Goal: Task Accomplishment & Management: Complete application form

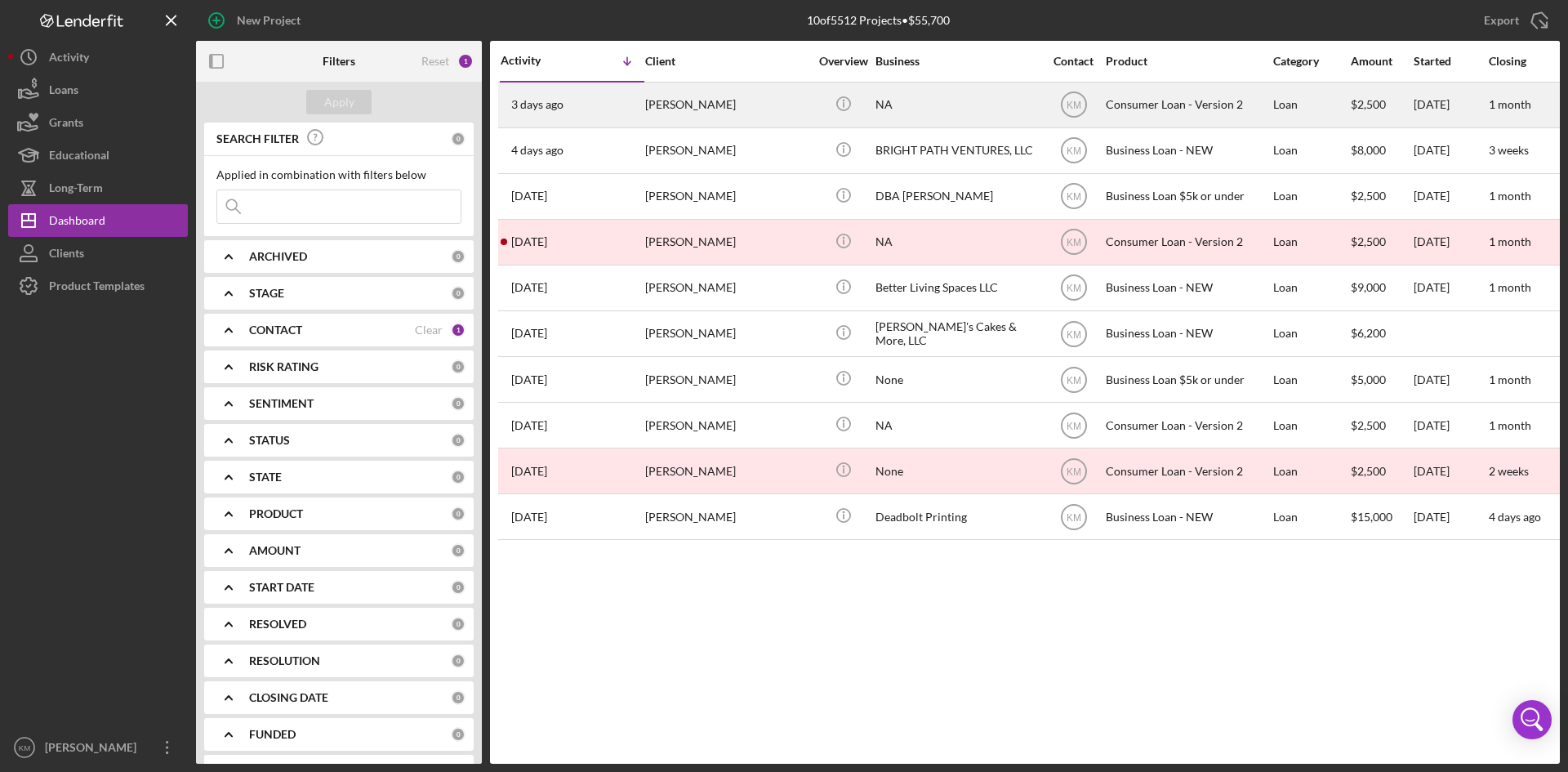
click at [656, 104] on div "[PERSON_NAME]" at bounding box center [727, 105] width 163 height 43
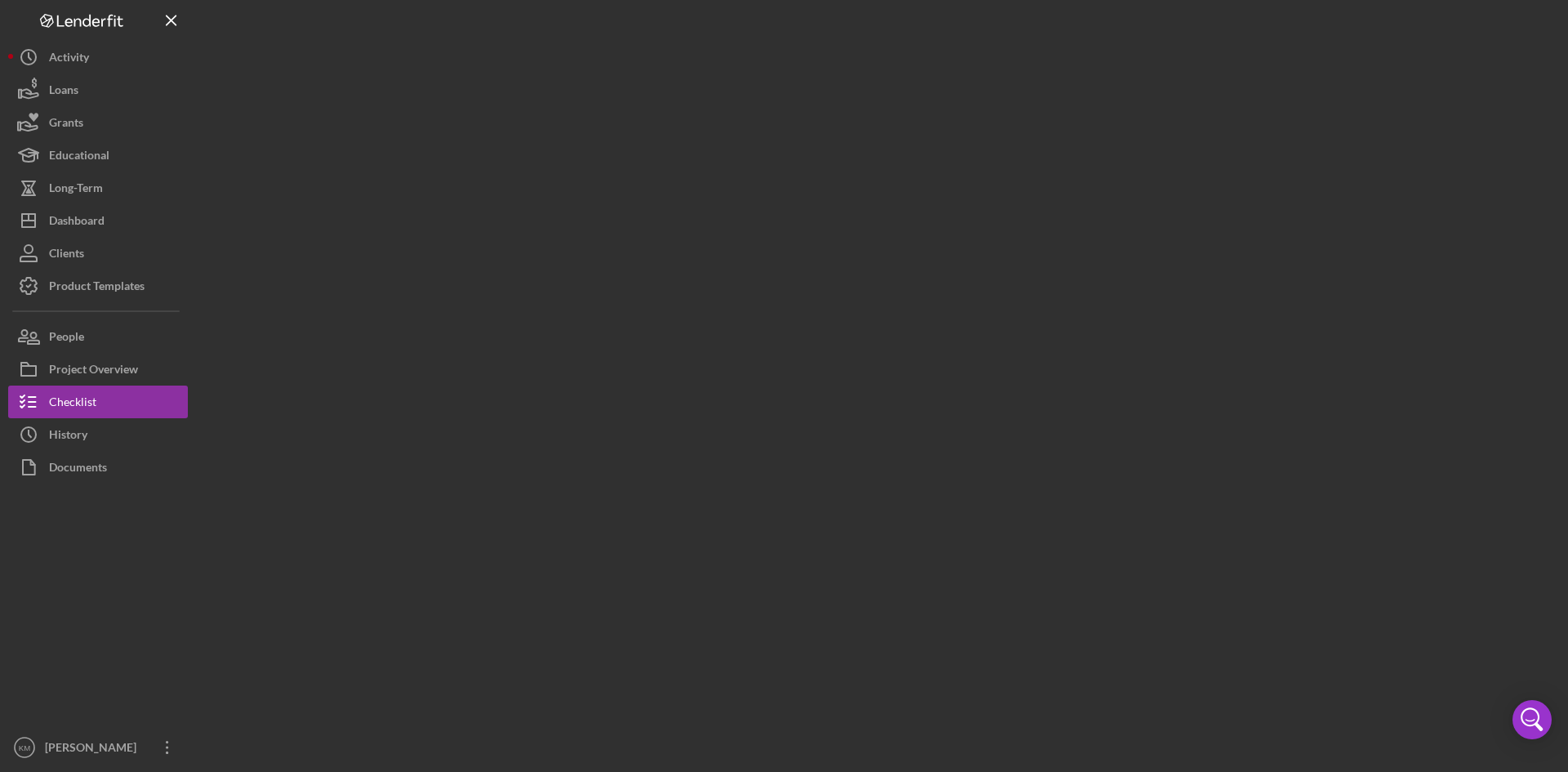
click at [656, 104] on div at bounding box center [878, 382] width 1364 height 764
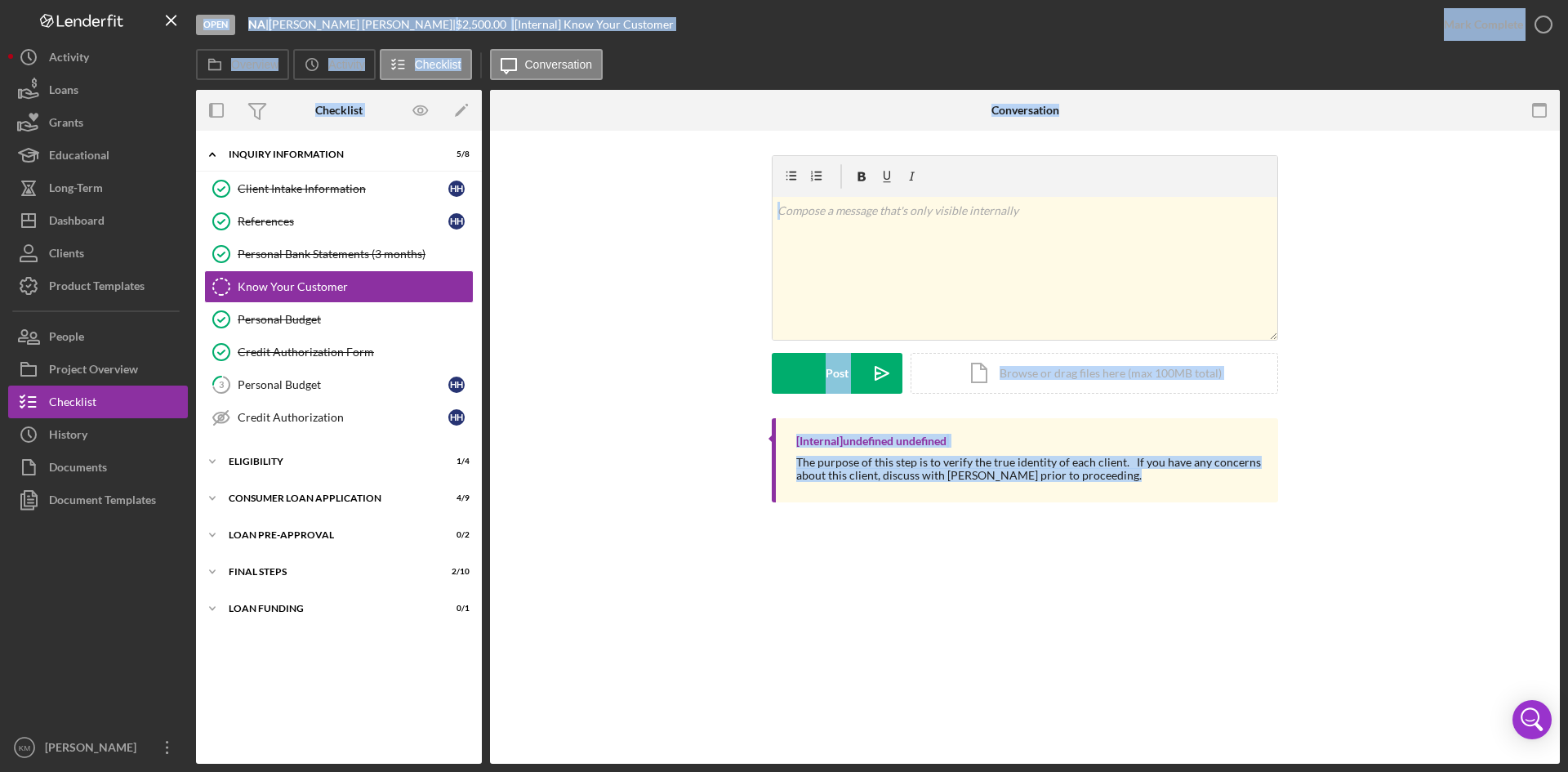
click at [1093, 587] on div "Know Your Customer Know Your Customer v Color teal Color pink Remove color Add …" at bounding box center [1025, 447] width 1070 height 633
click at [604, 198] on div "v Color teal Color pink Remove color Add row above Add row below Add column bef…" at bounding box center [1025, 286] width 1021 height 263
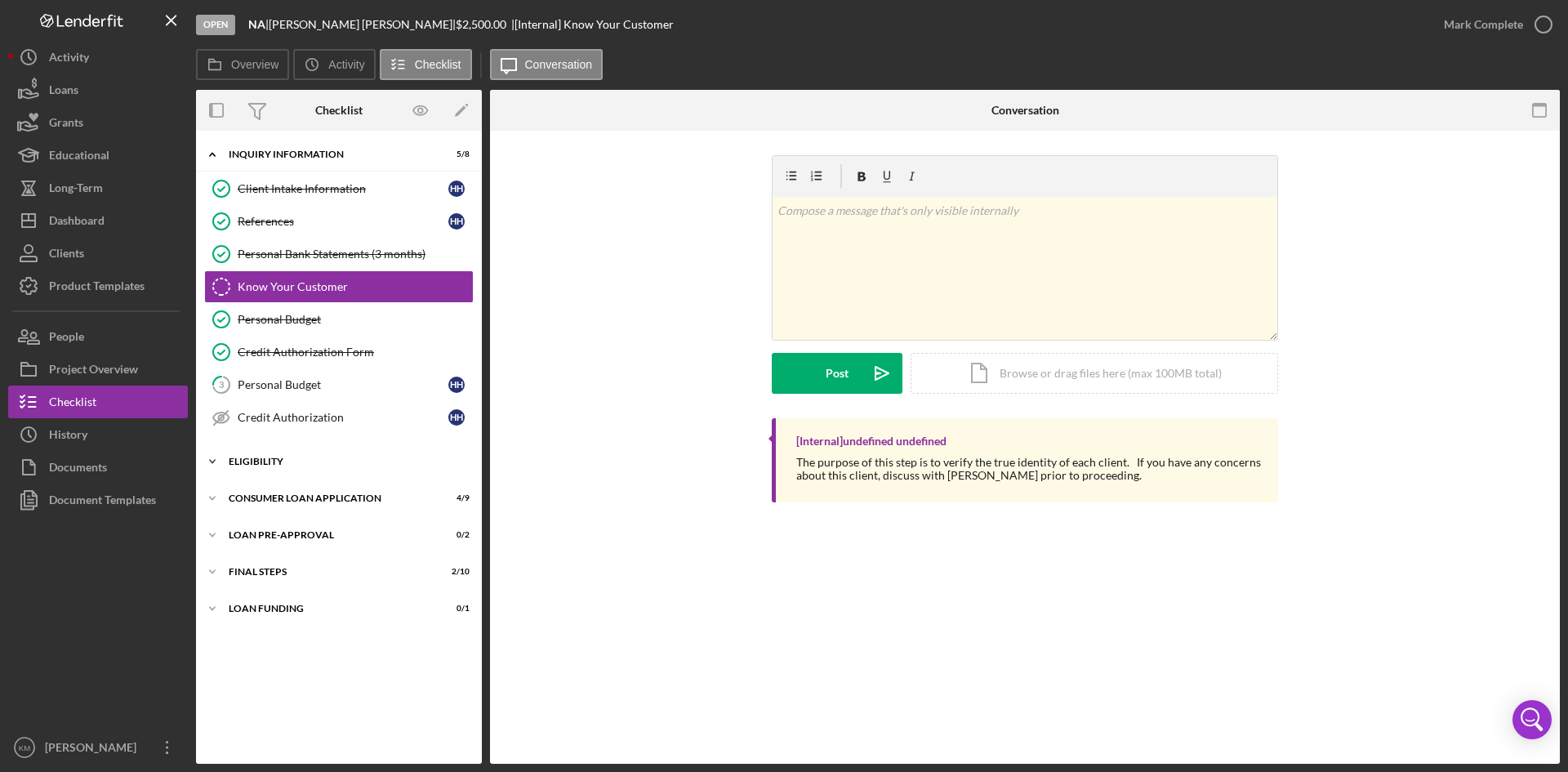
click at [212, 464] on icon "Icon/Expander" at bounding box center [212, 461] width 33 height 33
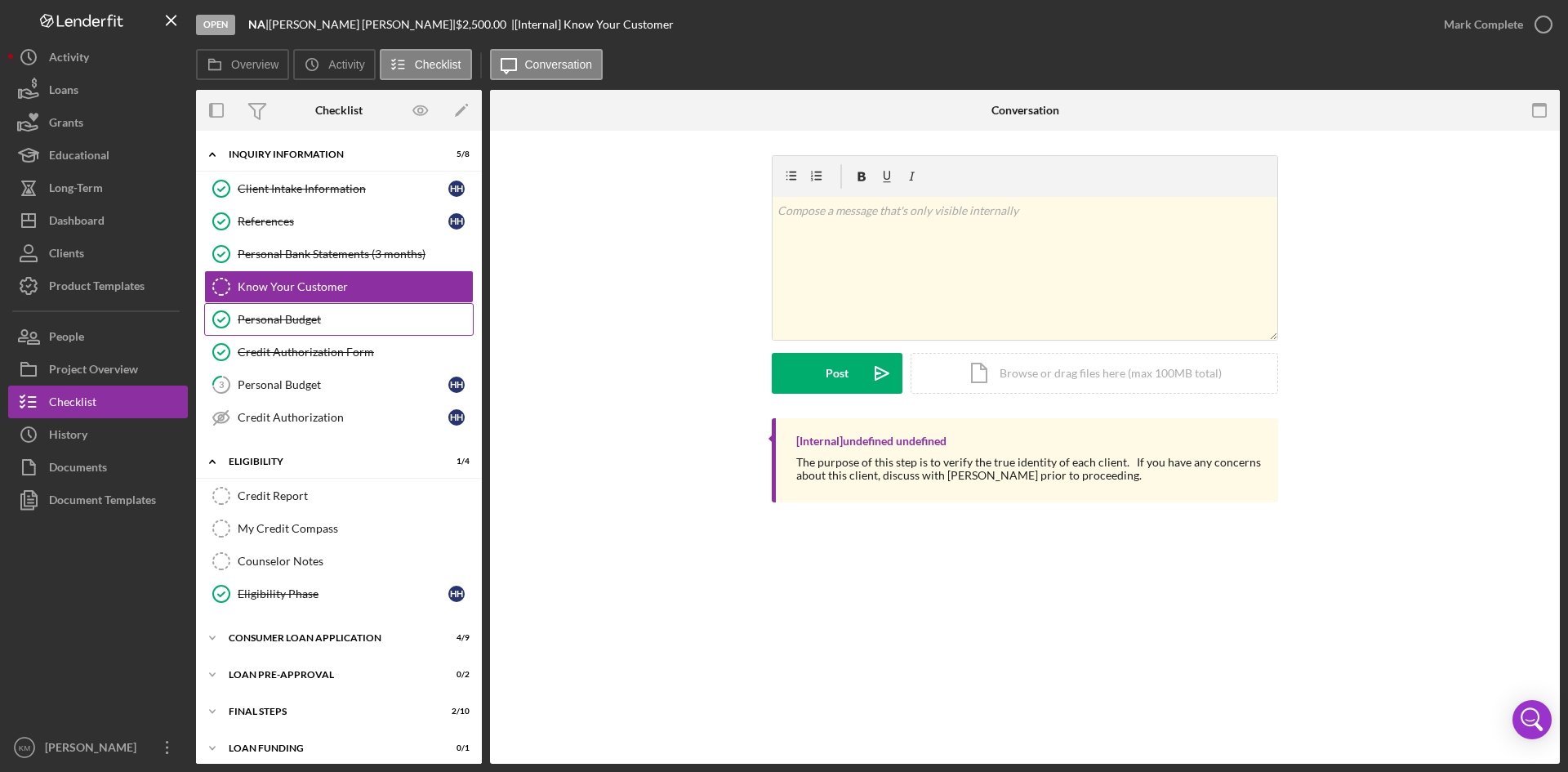
click at [297, 323] on div "Personal Budget" at bounding box center [355, 319] width 235 height 13
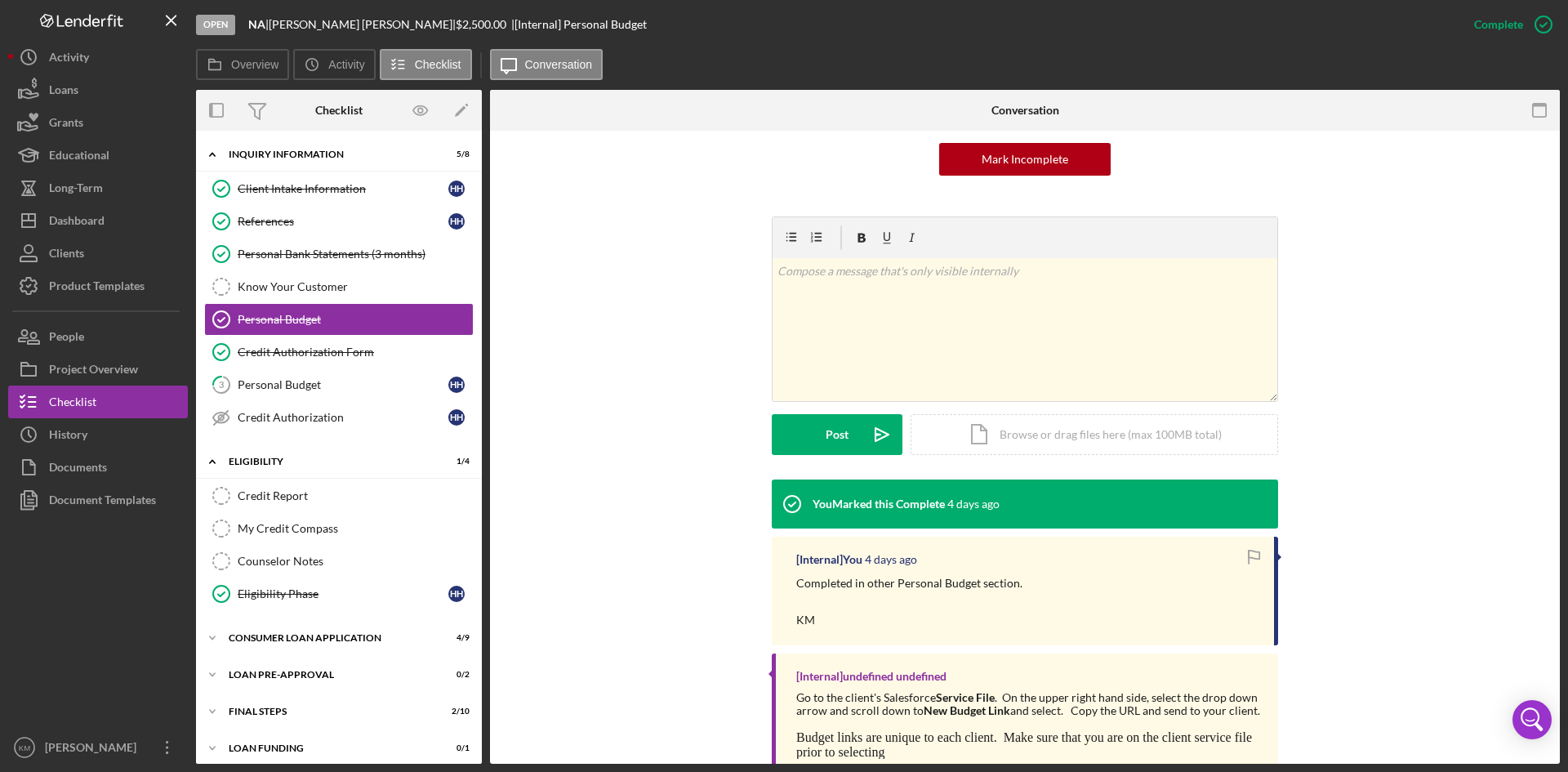
scroll to position [212, 0]
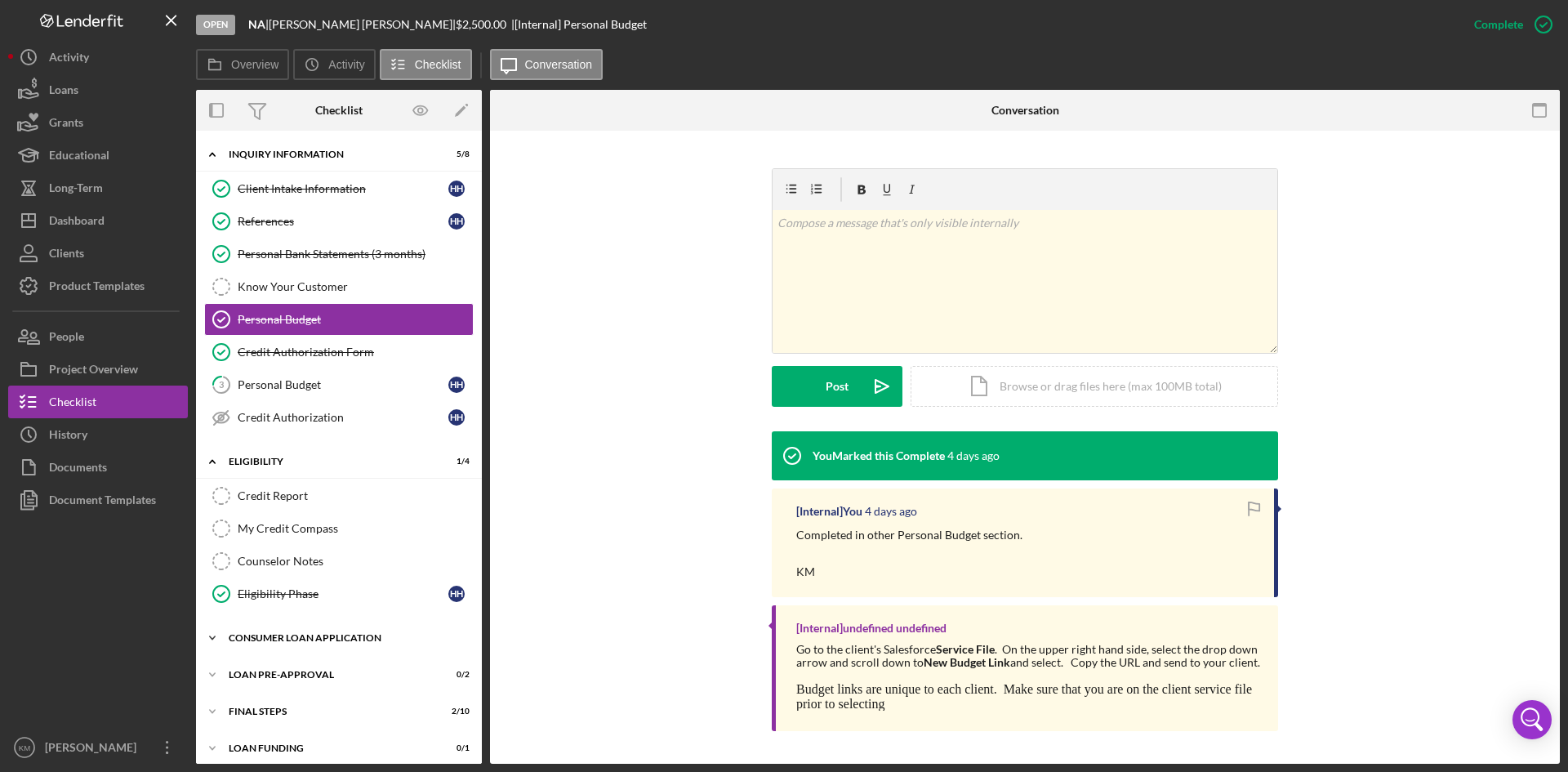
click at [216, 638] on icon "Icon/Expander" at bounding box center [212, 637] width 33 height 33
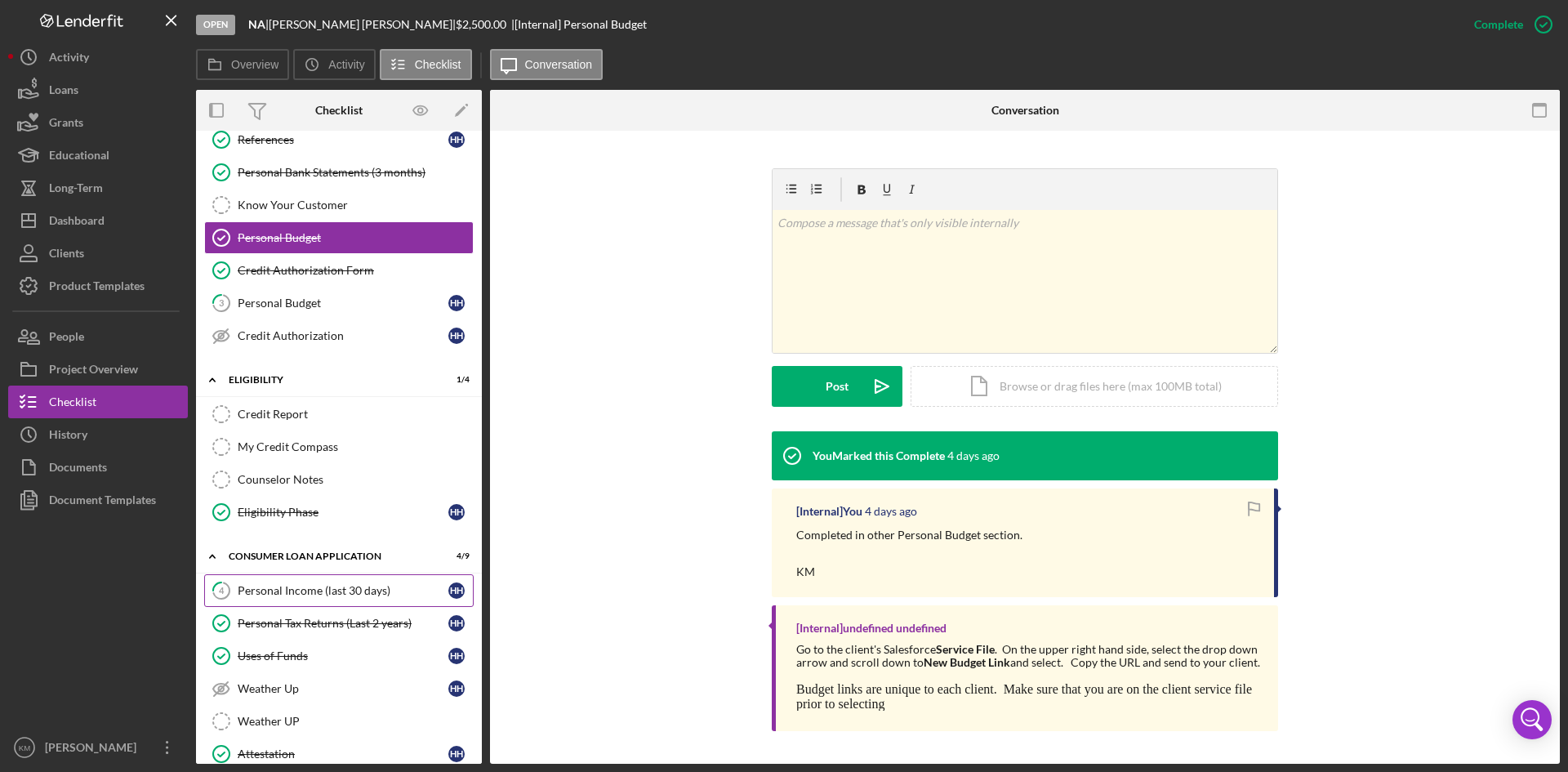
click at [331, 591] on div "Personal Income (last 30 days)" at bounding box center [343, 590] width 211 height 13
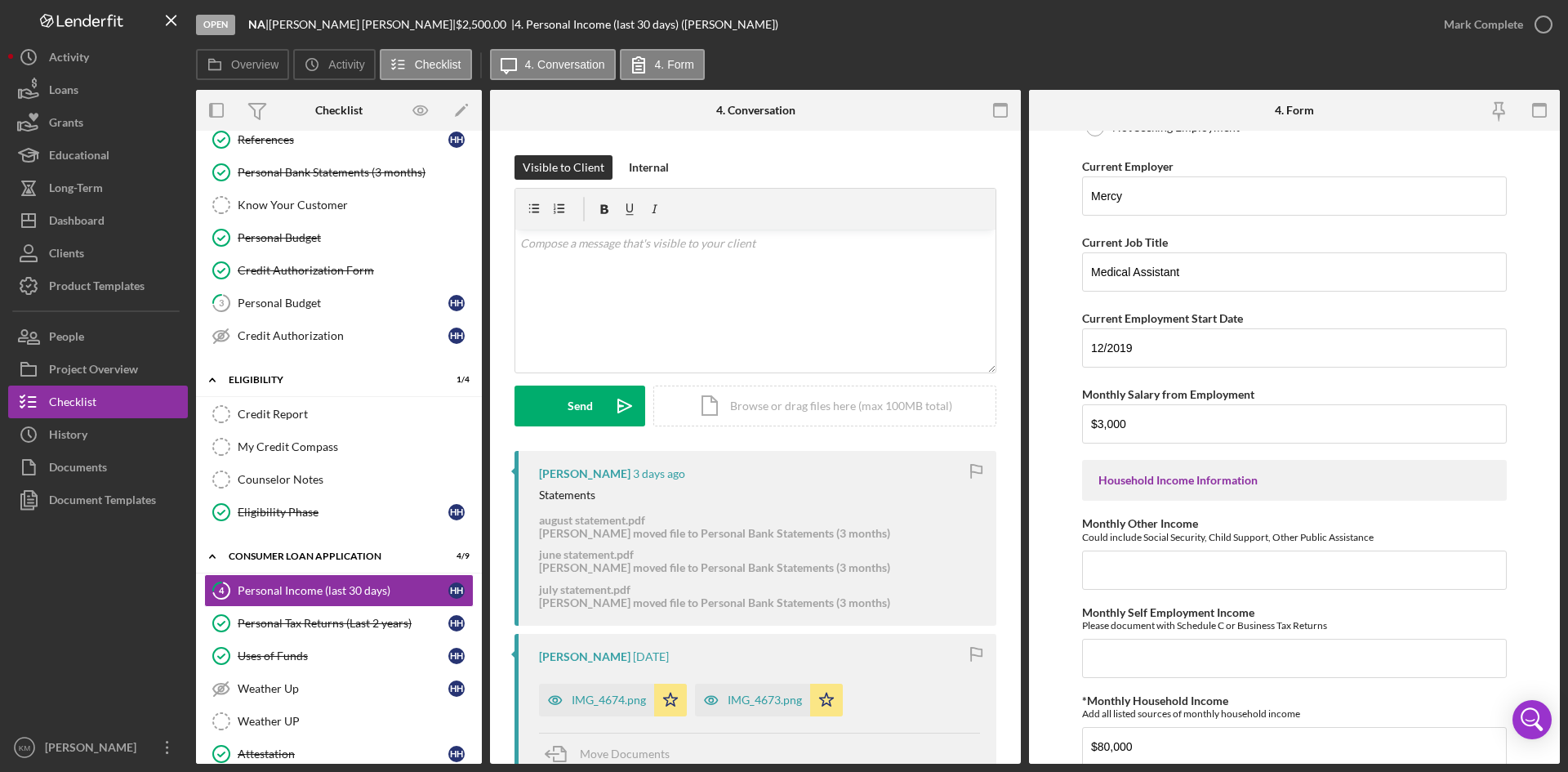
scroll to position [409, 0]
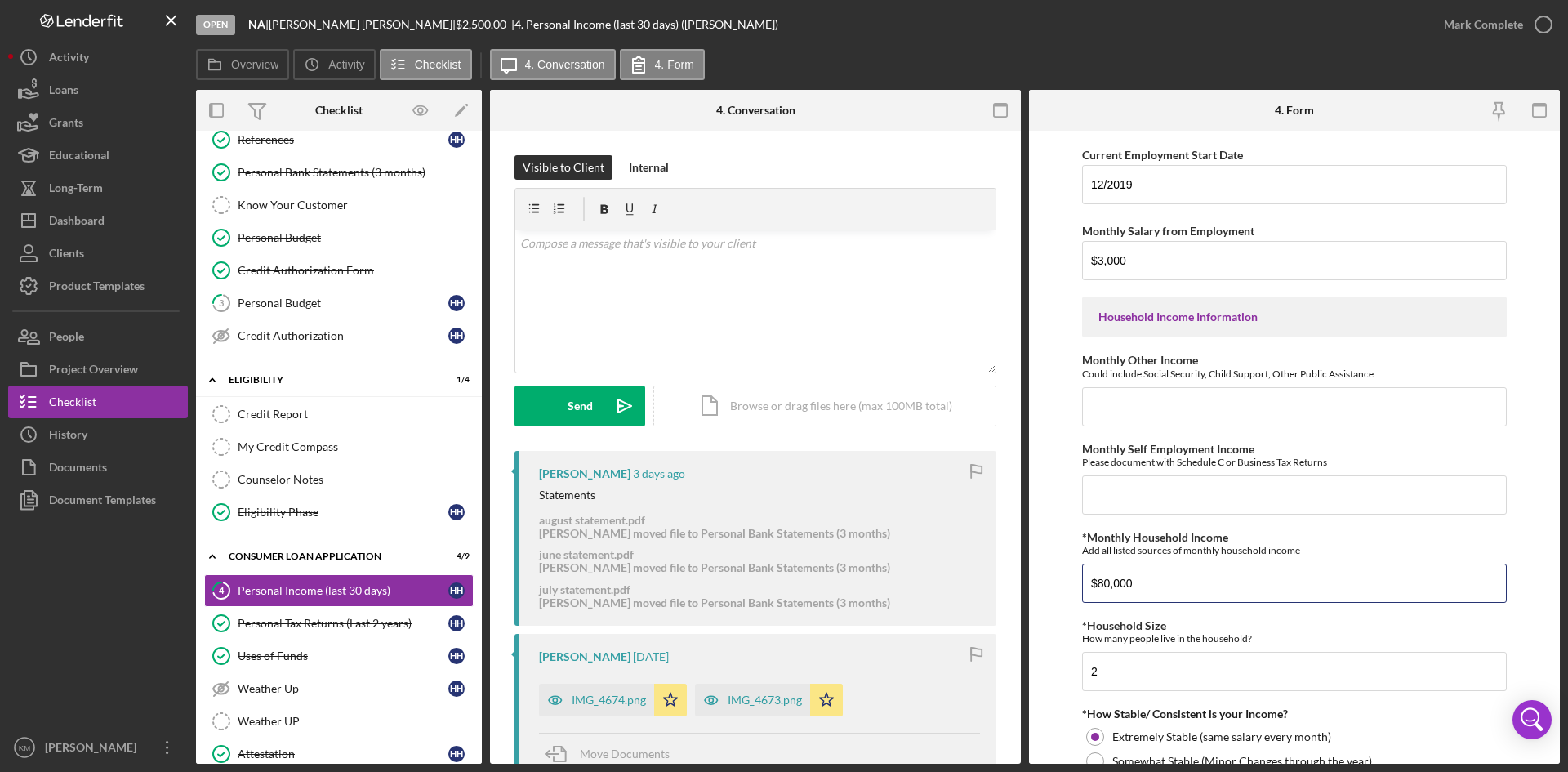
drag, startPoint x: 1168, startPoint y: 584, endPoint x: 1018, endPoint y: 583, distance: 150.0
click at [1018, 583] on div "Overview Internal Workflow Stage Open Icon/Dropdown Arrow Archive (can unarchiv…" at bounding box center [878, 427] width 1364 height 674
type input "$4,500"
click at [1520, 613] on form "Employment Information *Employment Status Employed More than Full Time Employed…" at bounding box center [1294, 447] width 531 height 633
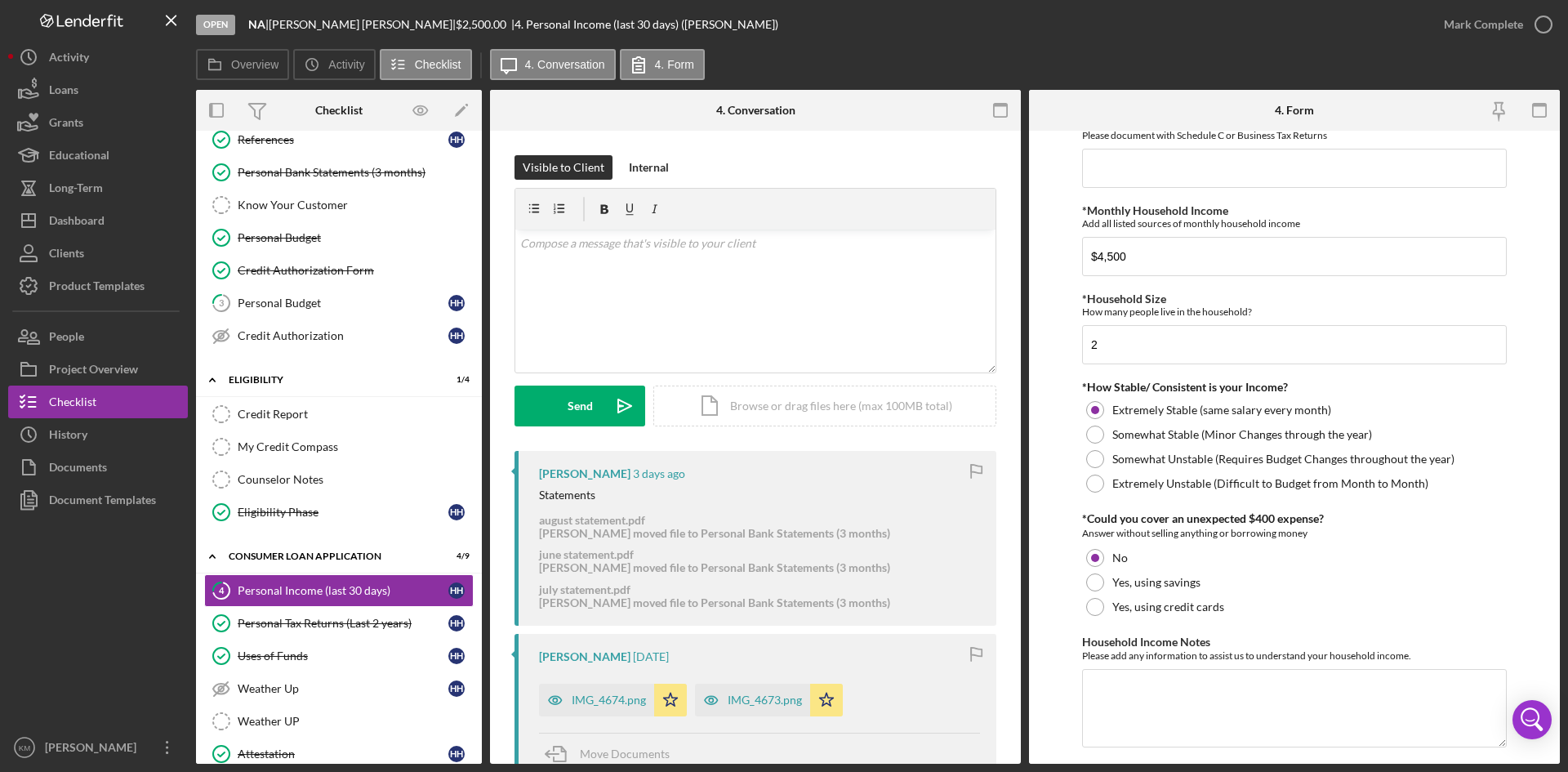
scroll to position [780, 0]
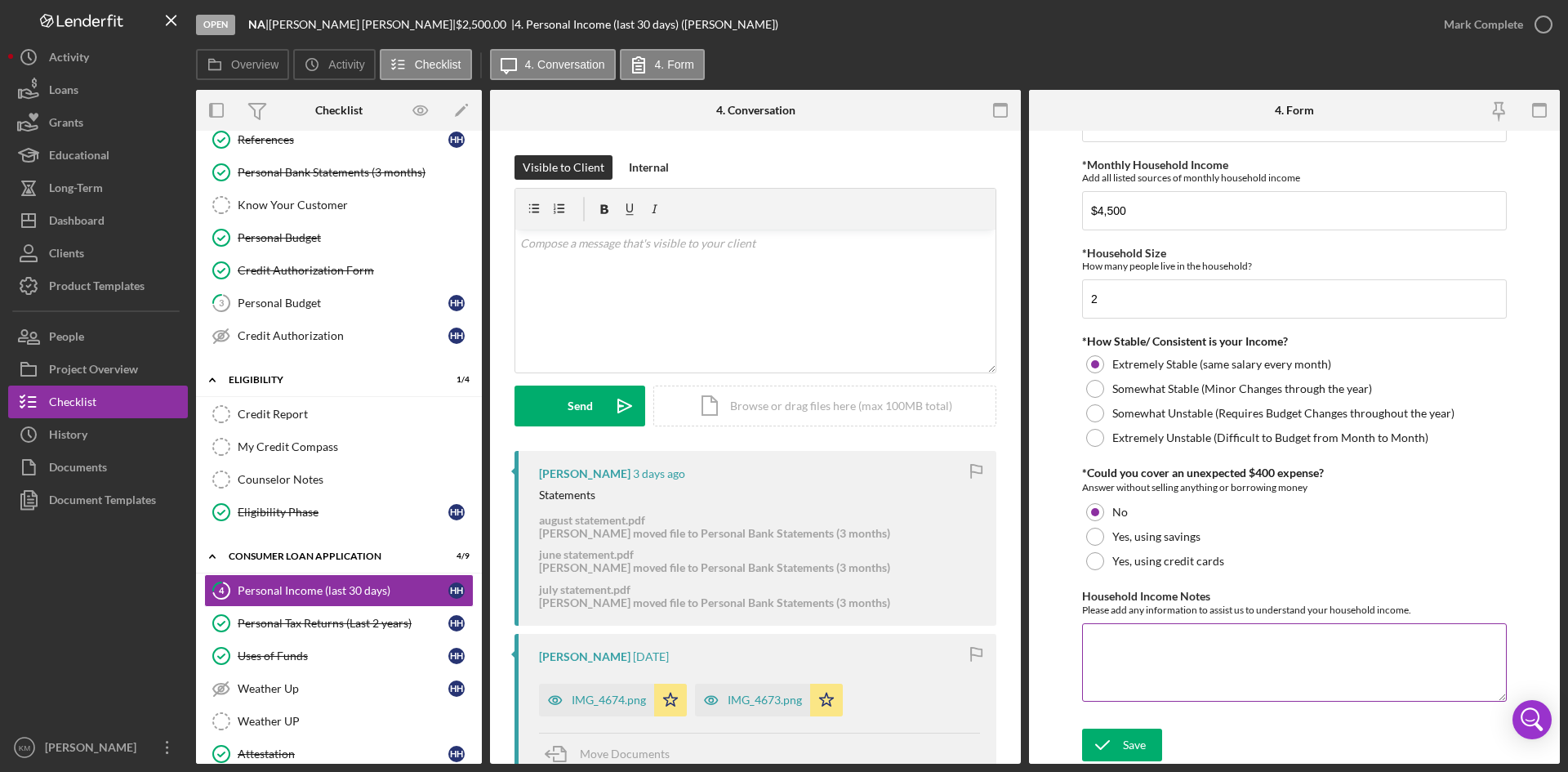
click at [1181, 645] on textarea "Household Income Notes" at bounding box center [1294, 662] width 425 height 78
click at [1289, 639] on textarea "Fiaances incomeincluded in household otal?" at bounding box center [1294, 662] width 425 height 78
click at [1170, 639] on textarea "Fiancés incomeincluded in household total?" at bounding box center [1294, 662] width 425 height 78
click at [1316, 642] on textarea "Fiancés income included in household total?" at bounding box center [1294, 662] width 425 height 78
type textarea "Fiancés income included in household total."
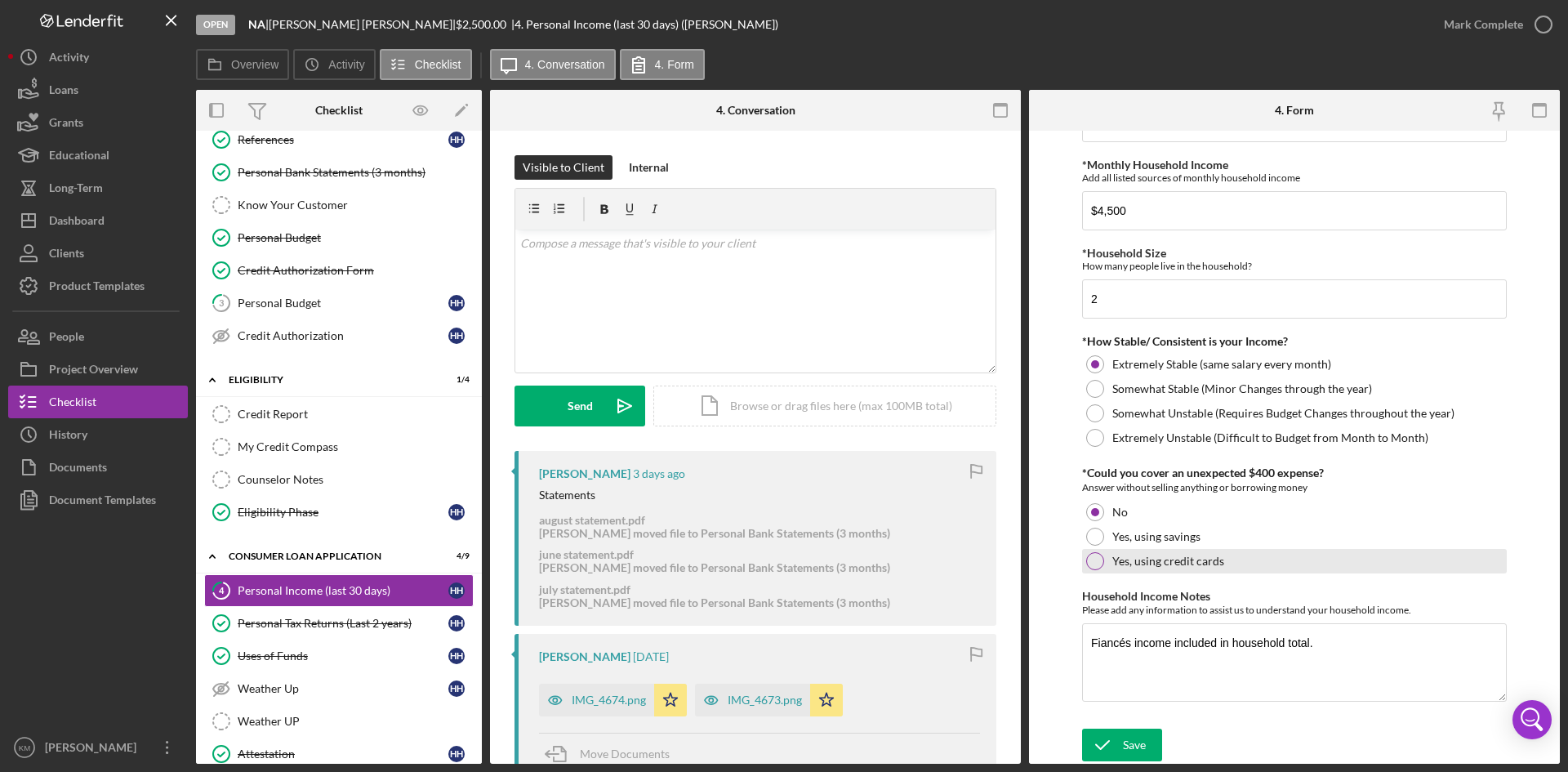
click at [1476, 573] on div "Yes, using credit cards" at bounding box center [1294, 560] width 425 height 24
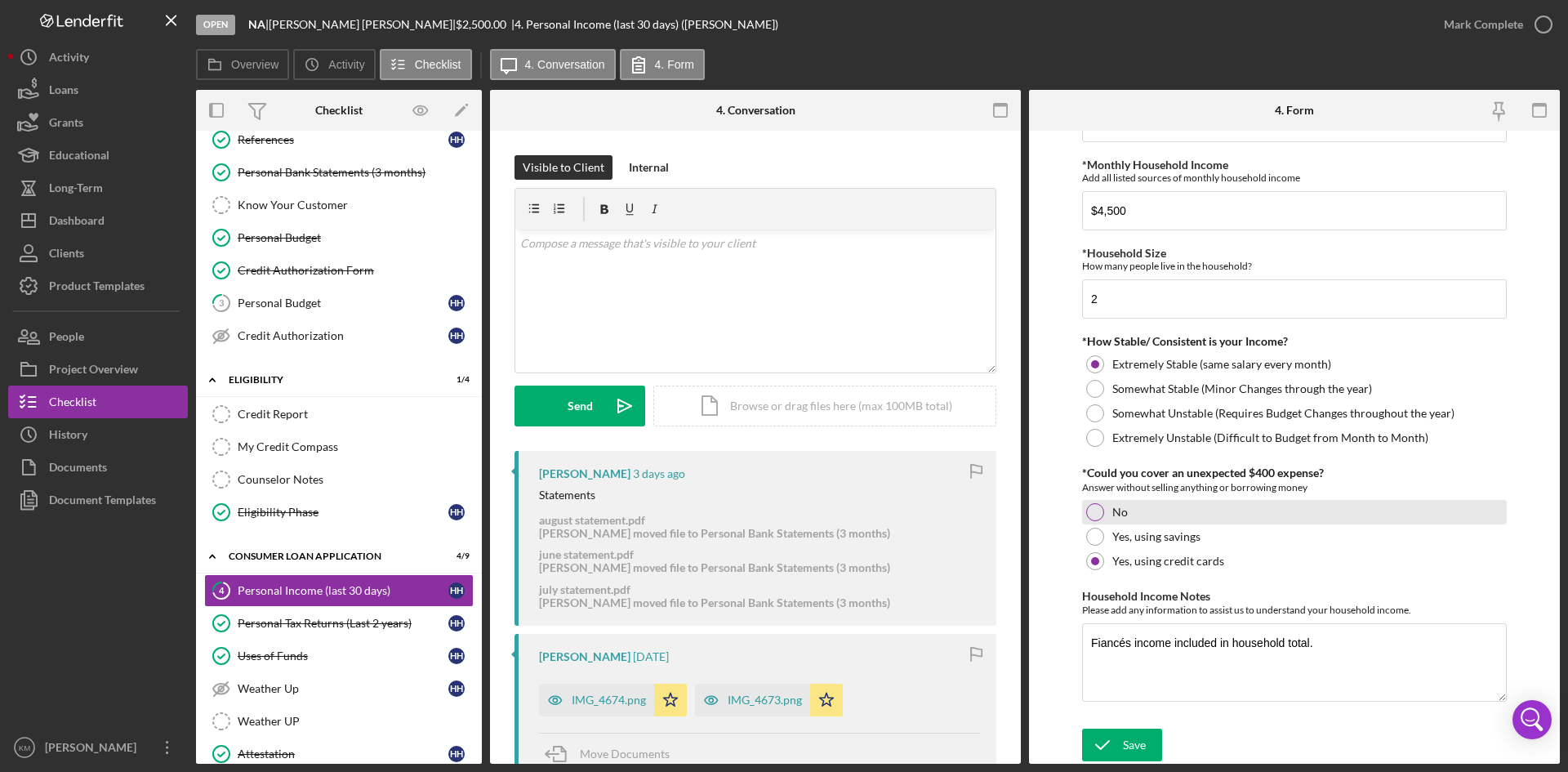
click at [1143, 514] on div "No" at bounding box center [1294, 511] width 425 height 24
click at [1063, 682] on form "Employment Information *Employment Status Employed More than Full Time Employed…" at bounding box center [1294, 447] width 531 height 633
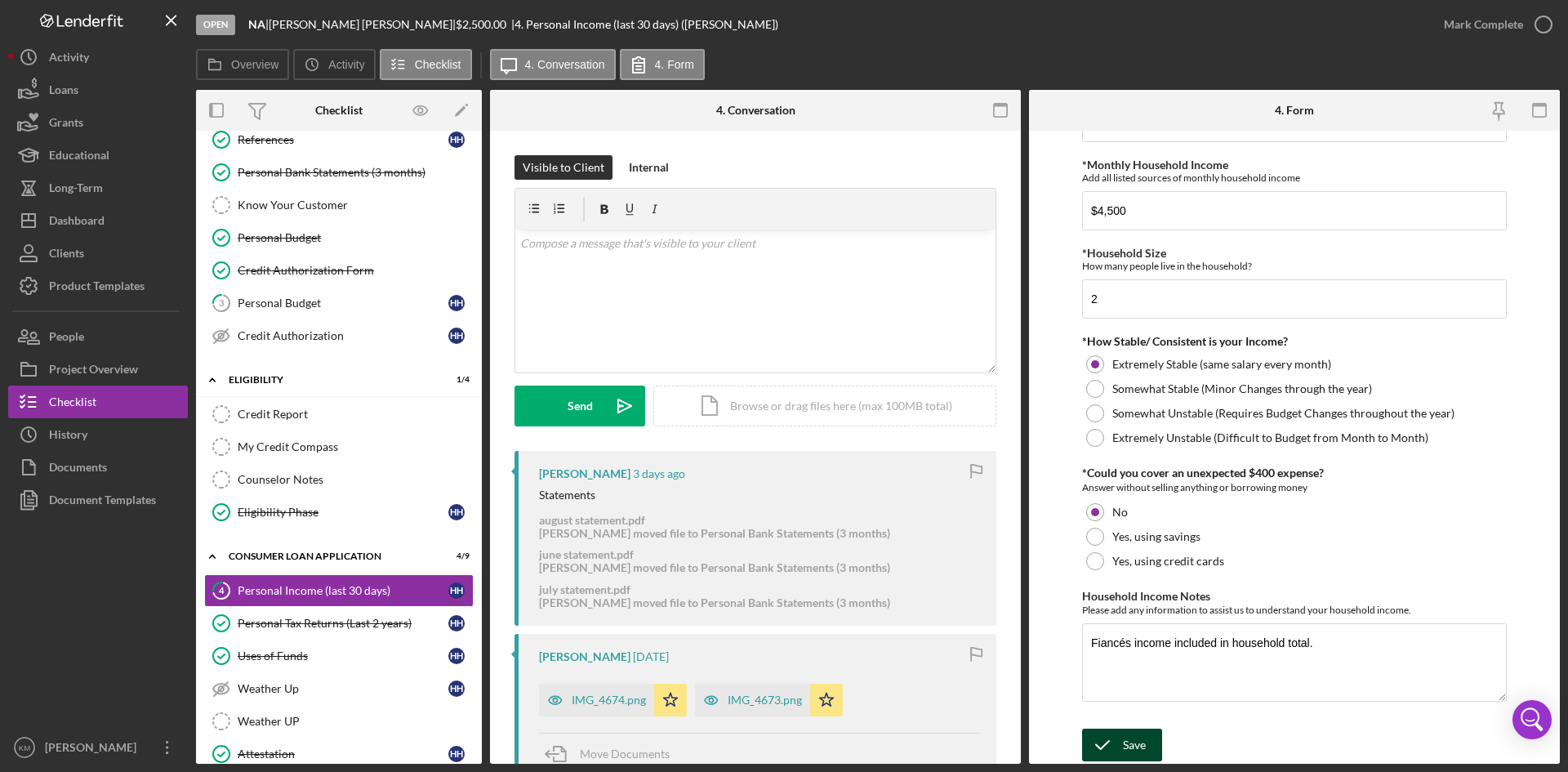
click at [1122, 732] on button "Save" at bounding box center [1123, 744] width 80 height 33
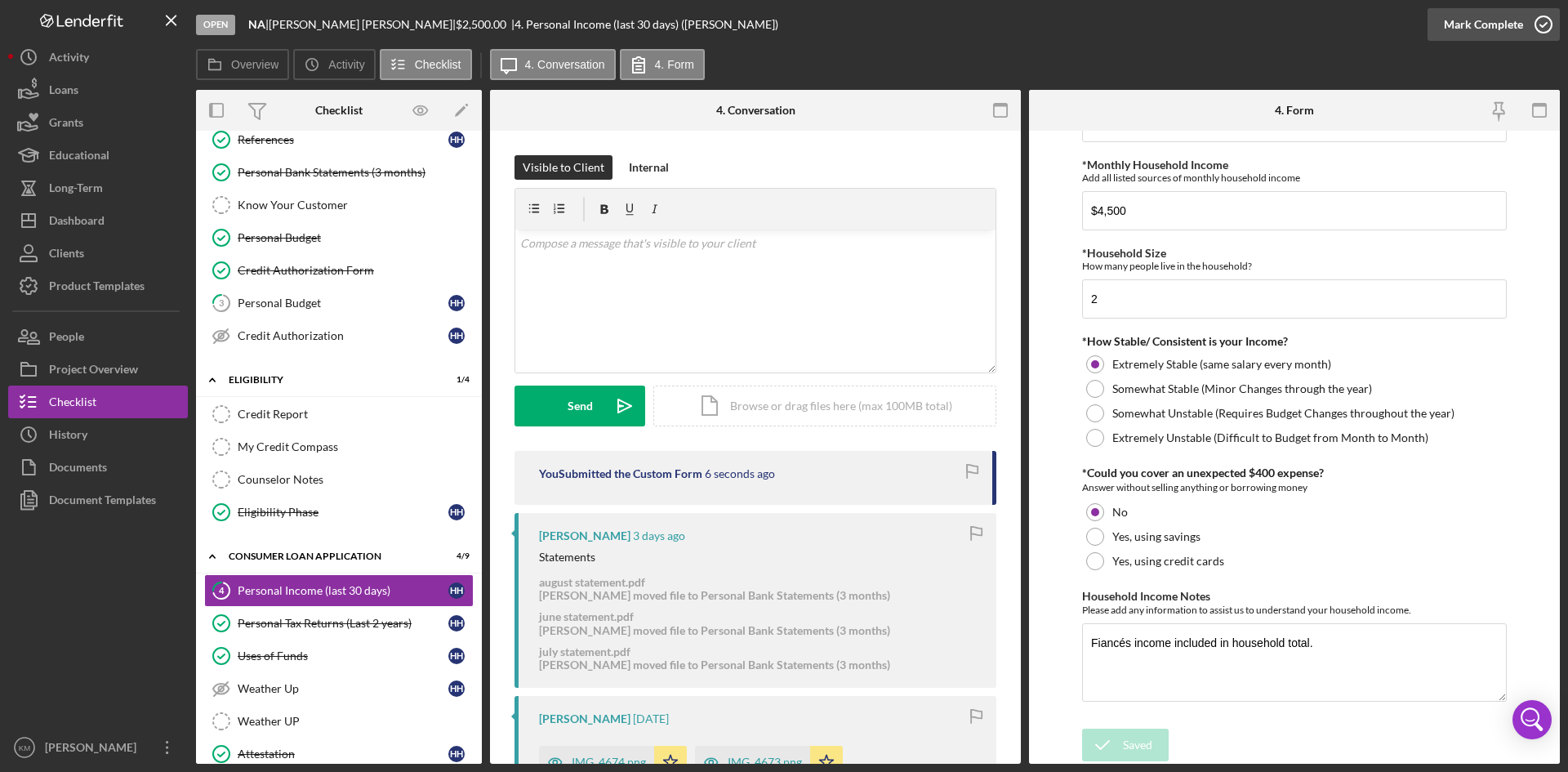
click at [1538, 28] on icon "button" at bounding box center [1544, 24] width 41 height 41
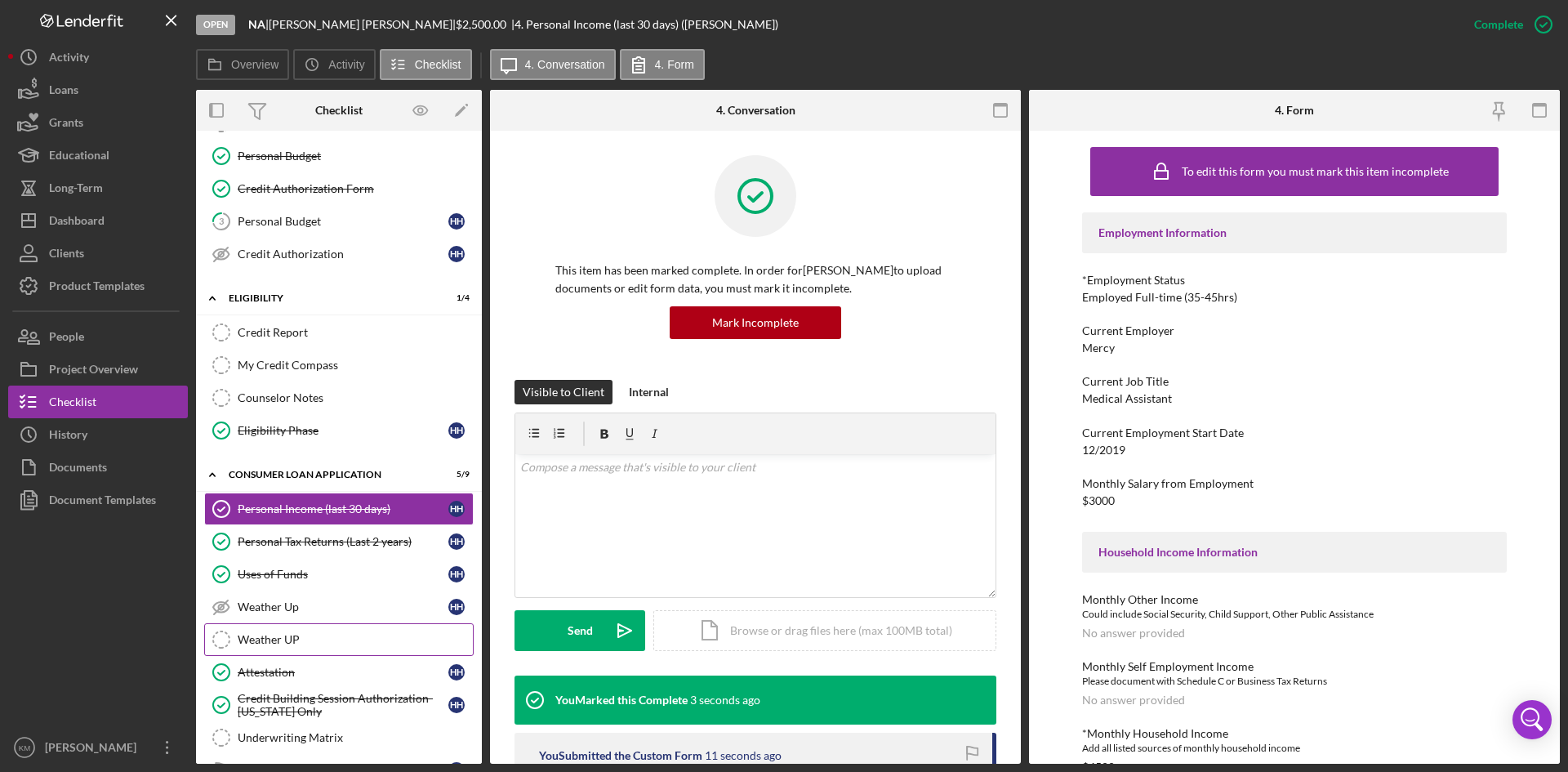
scroll to position [245, 0]
